Goal: Information Seeking & Learning: Find specific fact

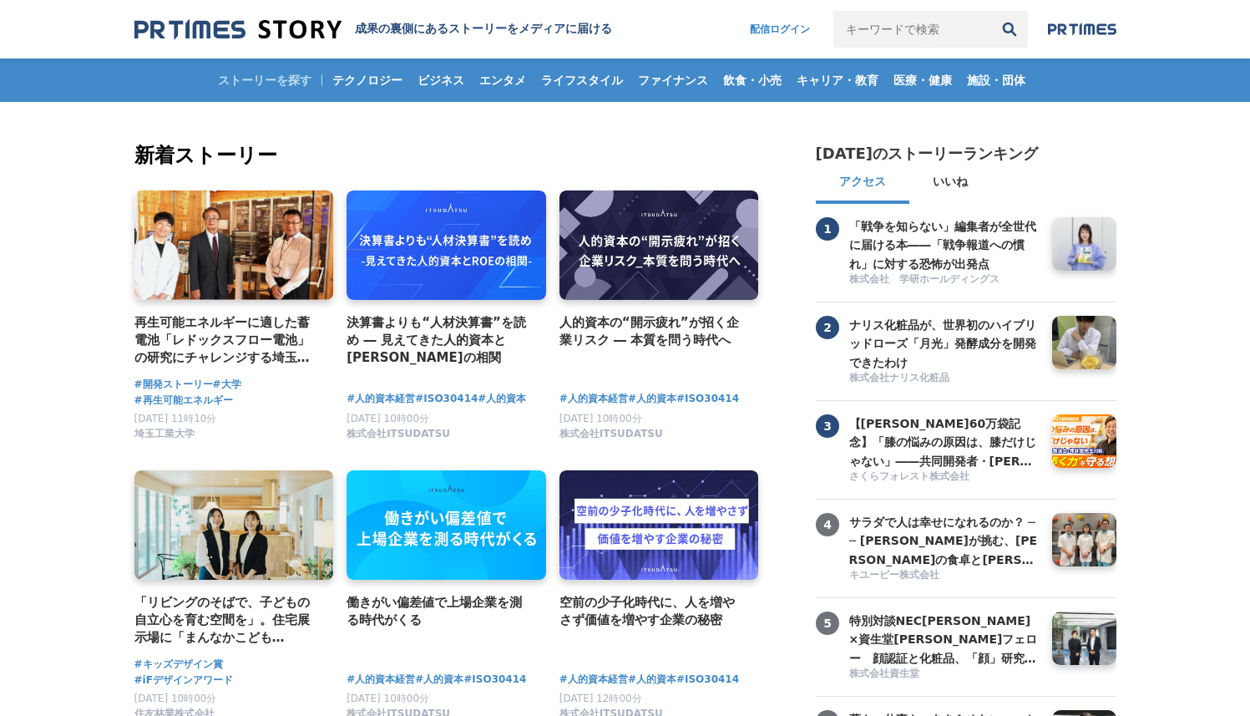
click at [926, 33] on input "キーワードで検索" at bounding box center [912, 29] width 158 height 37
type input "[PERSON_NAME]"
click at [991, 11] on button "検索" at bounding box center [1009, 29] width 37 height 37
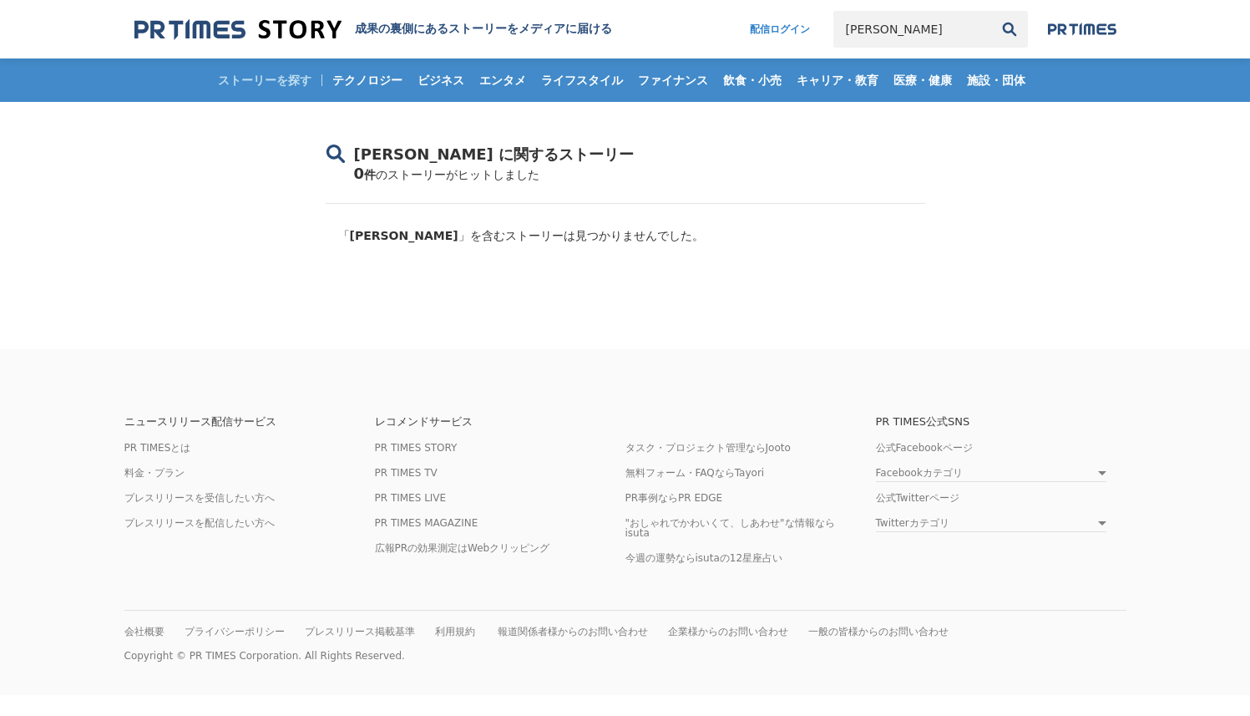
click at [899, 28] on input "[PERSON_NAME]" at bounding box center [912, 29] width 158 height 37
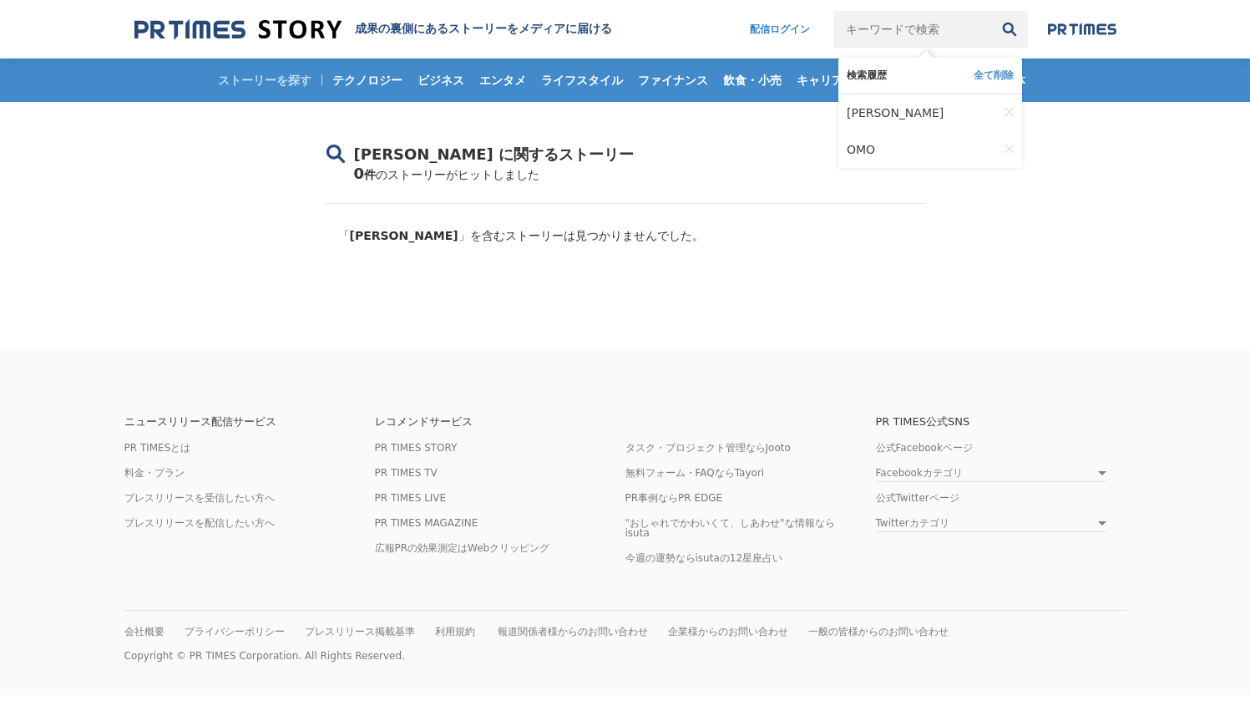
click at [262, 72] on div "ストーリーを探す テクノロジー ビジネス エンタメ ライフスタイル ファイナンス 飲食・小売 キャリア・教育 医療・健康 施設・団体" at bounding box center [625, 79] width 982 height 43
